Goal: Communication & Community: Answer question/provide support

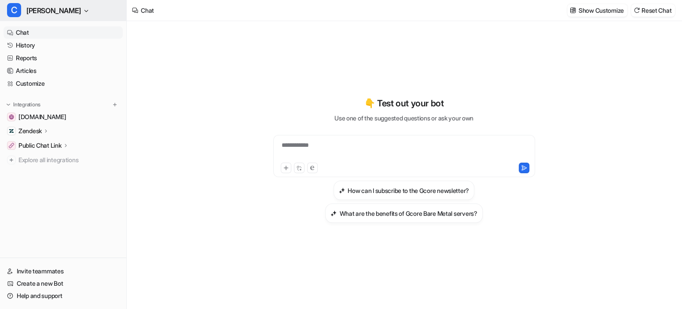
click at [39, 14] on span "[PERSON_NAME]" at bounding box center [53, 10] width 55 height 12
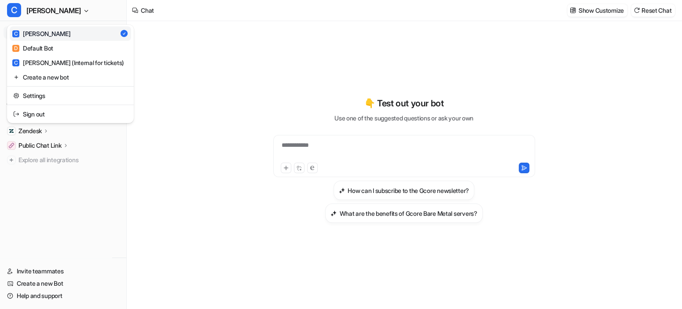
click at [49, 295] on div "C [PERSON_NAME] D Default Bot C [PERSON_NAME] (Internal for tickets) Create a n…" at bounding box center [63, 154] width 127 height 309
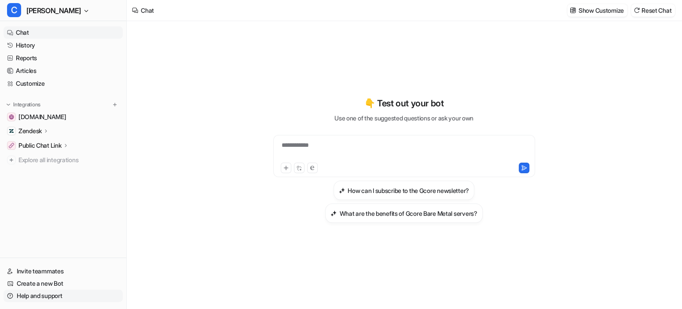
click at [48, 295] on link "Help and support" at bounding box center [63, 296] width 119 height 12
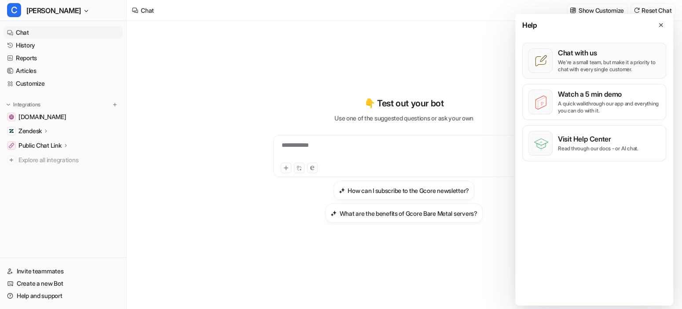
click at [614, 68] on p "We’re a small team, but make it a priority to chat with every single customer." at bounding box center [609, 66] width 102 height 14
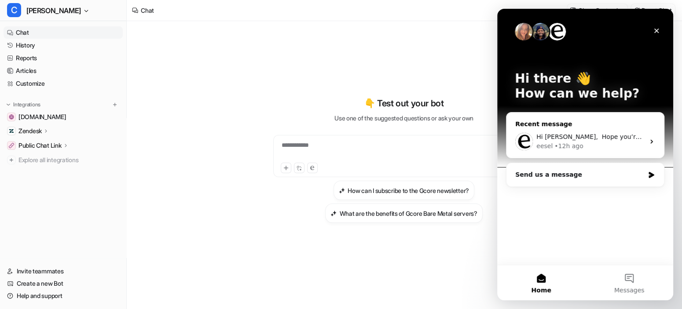
click at [560, 127] on div "Hi [PERSON_NAME], ​ Hope you’re doing well! I just wanted to follow up and see …" at bounding box center [584, 141] width 157 height 33
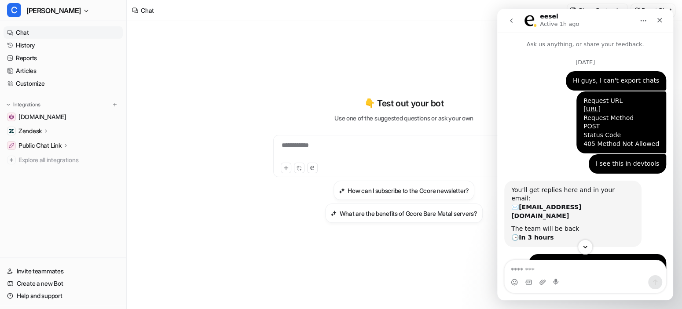
scroll to position [1863, 0]
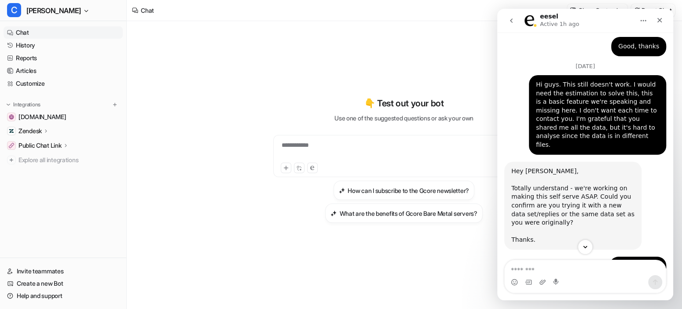
click at [562, 268] on textarea "Message…" at bounding box center [585, 267] width 161 height 15
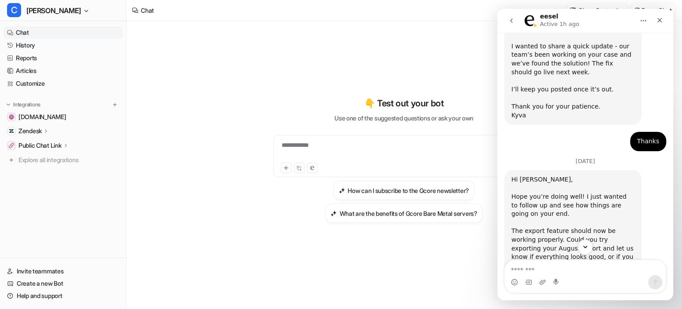
scroll to position [2471, 0]
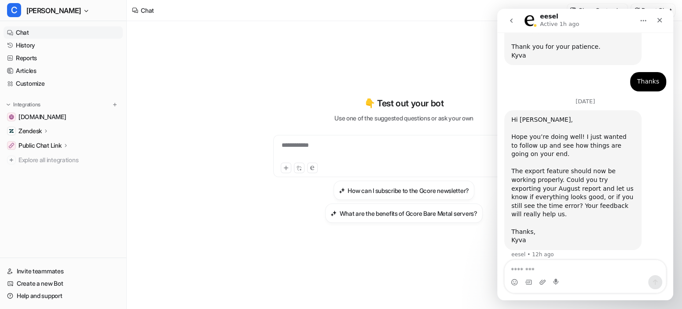
click at [590, 272] on textarea "Message…" at bounding box center [585, 267] width 161 height 15
type textarea "**********"
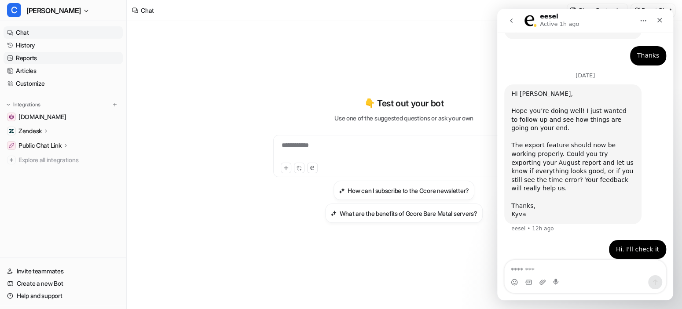
click at [80, 59] on link "Reports" at bounding box center [63, 58] width 119 height 12
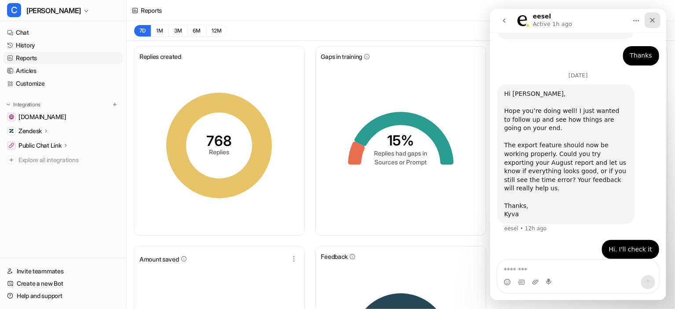
click at [648, 18] on icon "Close" at bounding box center [651, 20] width 7 height 7
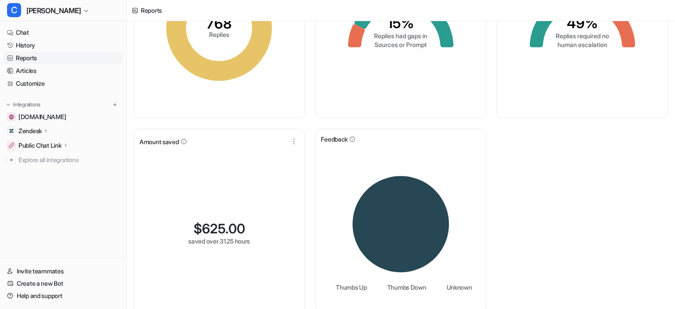
scroll to position [2497, 0]
click at [55, 49] on link "History" at bounding box center [63, 45] width 119 height 12
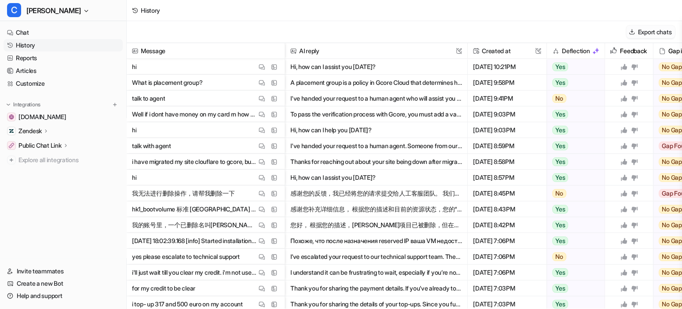
click at [644, 34] on button "Export chats" at bounding box center [650, 32] width 49 height 13
click at [64, 299] on link "Help and support" at bounding box center [63, 296] width 119 height 12
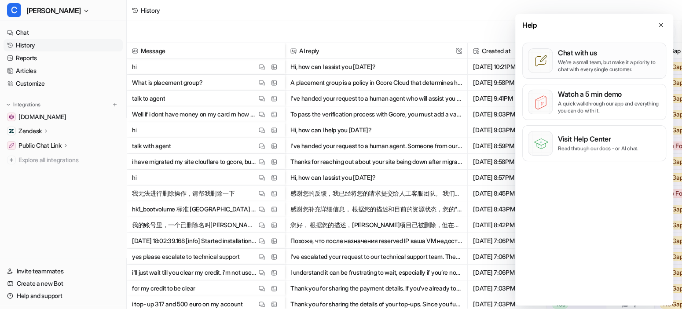
click at [592, 57] on div "Chat with us We’re a small team, but make it a priority to chat with every sing…" at bounding box center [609, 60] width 102 height 25
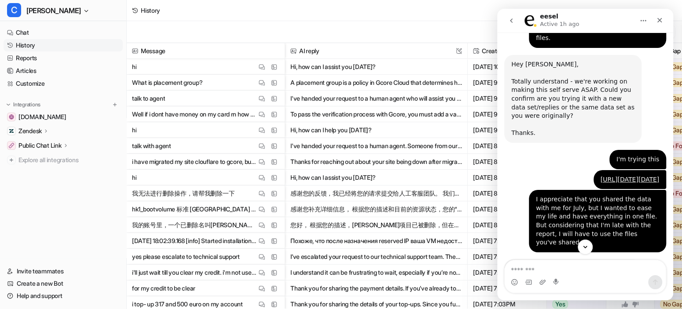
scroll to position [2028, 0]
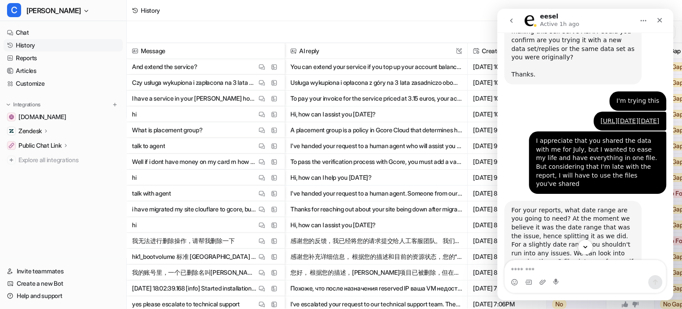
click at [520, 174] on div "I appreciate that you shared the data with me for July, but I wanted to ease my…" at bounding box center [585, 166] width 162 height 69
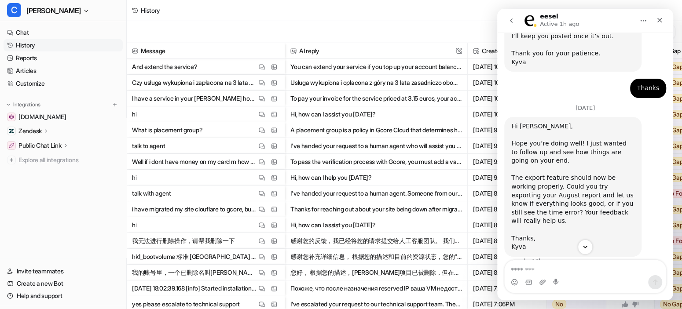
scroll to position [2497, 0]
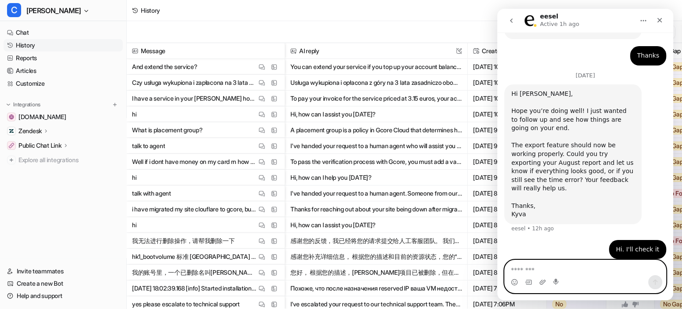
click at [571, 268] on textarea "Message…" at bounding box center [585, 267] width 161 height 15
type textarea "*"
type textarea "**********"
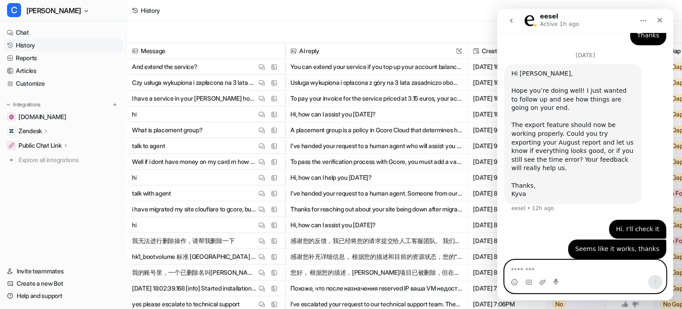
click at [559, 274] on textarea "Message…" at bounding box center [585, 267] width 161 height 15
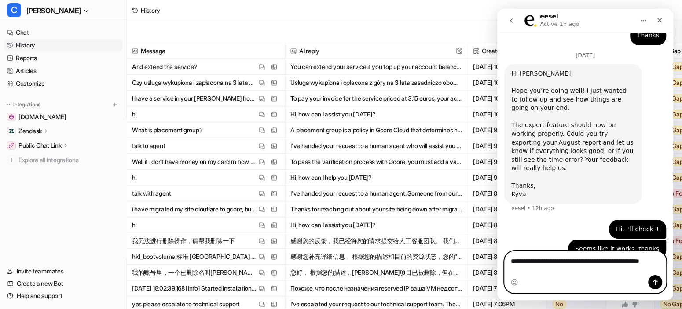
type textarea "**********"
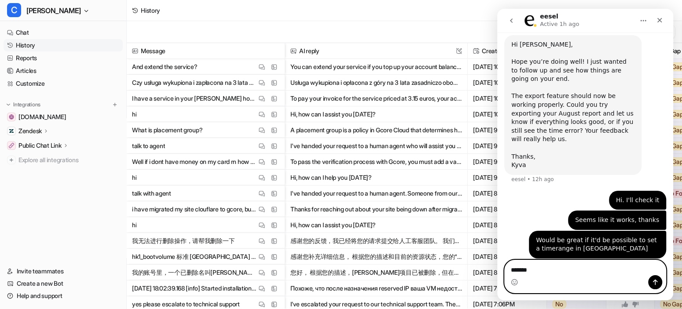
scroll to position [2546, 0]
type textarea "**********"
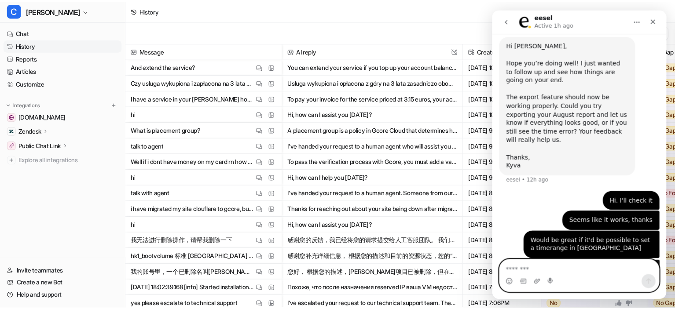
scroll to position [2566, 0]
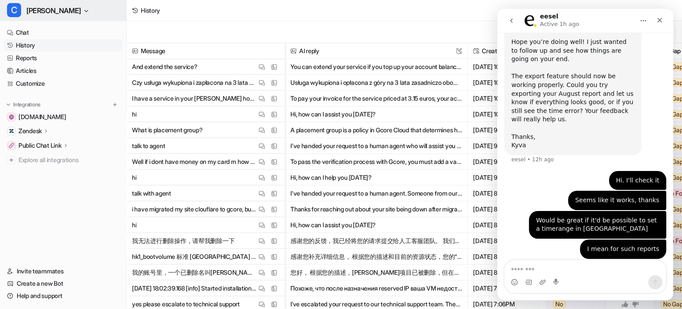
click at [51, 11] on button "C [PERSON_NAME]" at bounding box center [63, 10] width 126 height 21
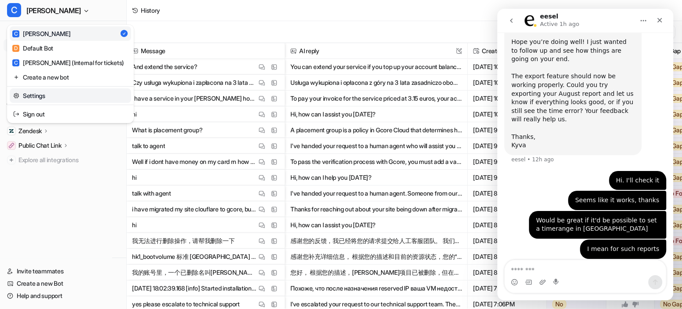
click at [76, 90] on link "Settings" at bounding box center [70, 95] width 121 height 15
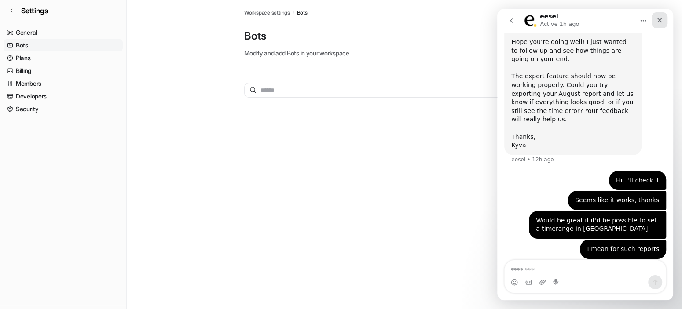
click at [663, 20] on div "Close" at bounding box center [659, 20] width 16 height 16
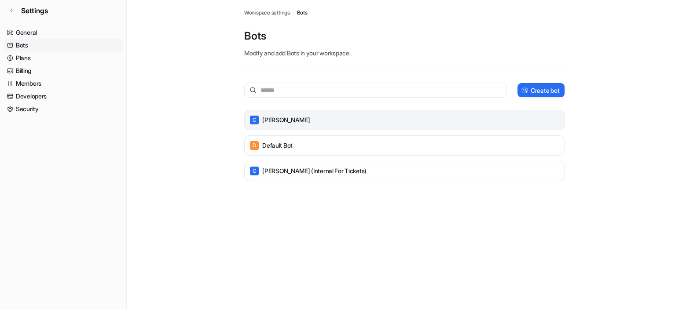
click at [288, 127] on div "C [PERSON_NAME]" at bounding box center [404, 120] width 320 height 20
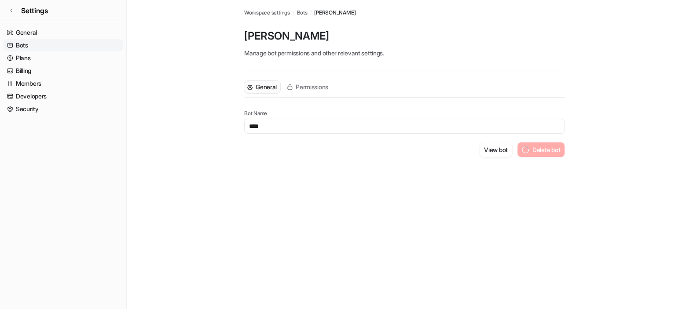
click at [121, 224] on nav "General Bots Plans Billing Members Developers Security" at bounding box center [63, 164] width 126 height 283
click at [227, 131] on main "Workspace settings / Bots / [PERSON_NAME] Manage bot permissions and other rele…" at bounding box center [404, 89] width 555 height 178
click at [307, 14] on span "Bots" at bounding box center [301, 13] width 11 height 8
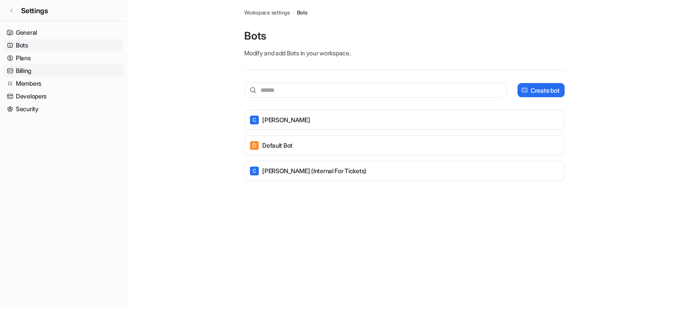
click at [33, 73] on link "Billing" at bounding box center [63, 71] width 119 height 12
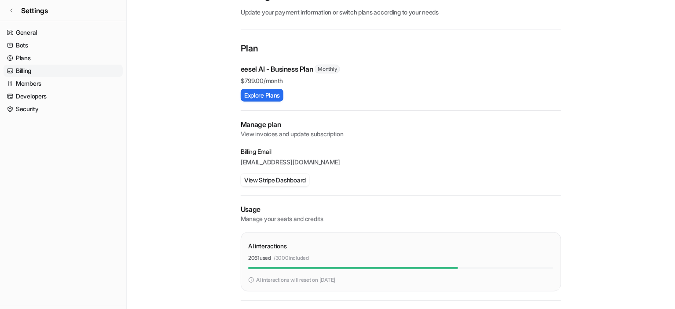
scroll to position [97, 0]
